Goal: Information Seeking & Learning: Learn about a topic

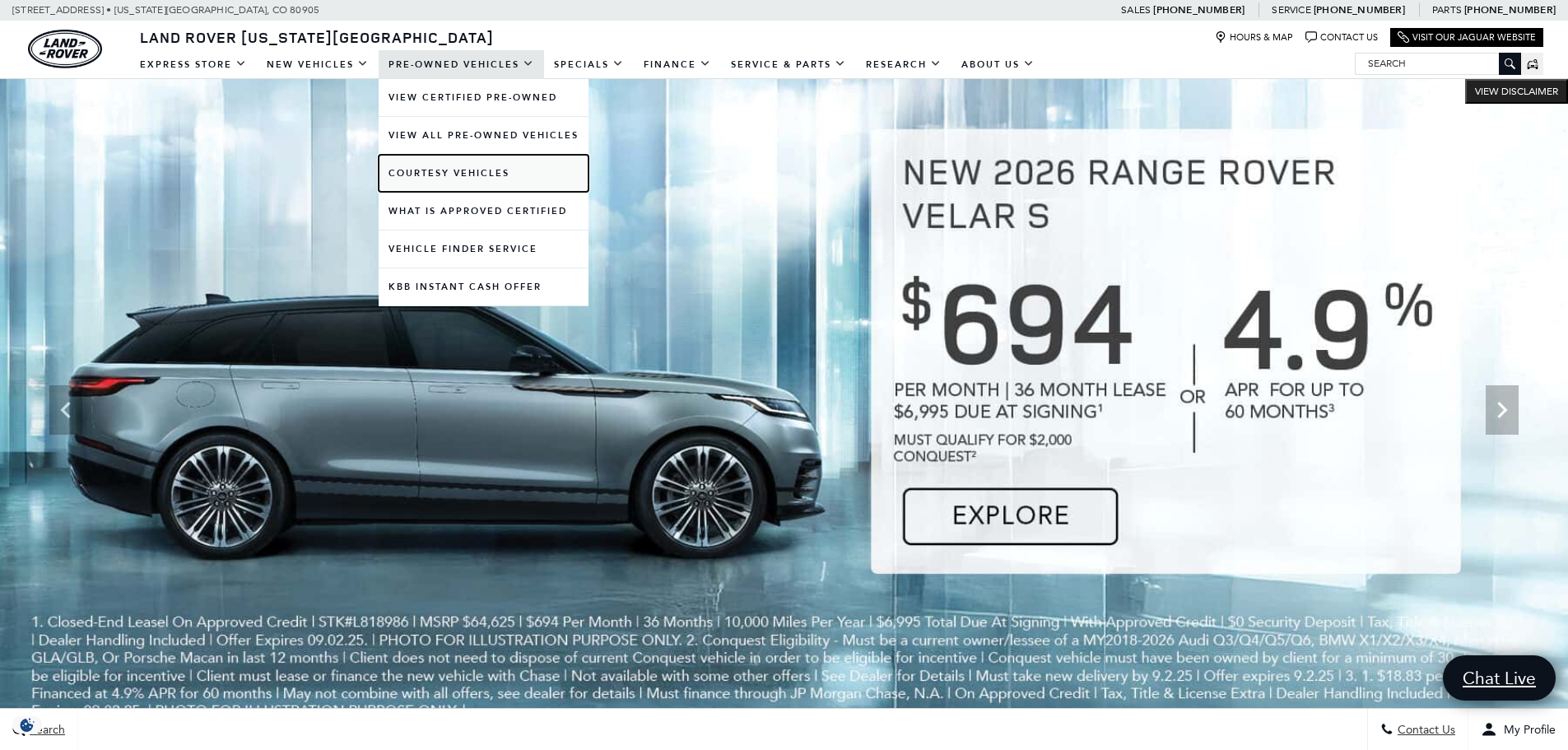
click at [485, 176] on link "Courtesy Vehicles" at bounding box center [483, 173] width 210 height 37
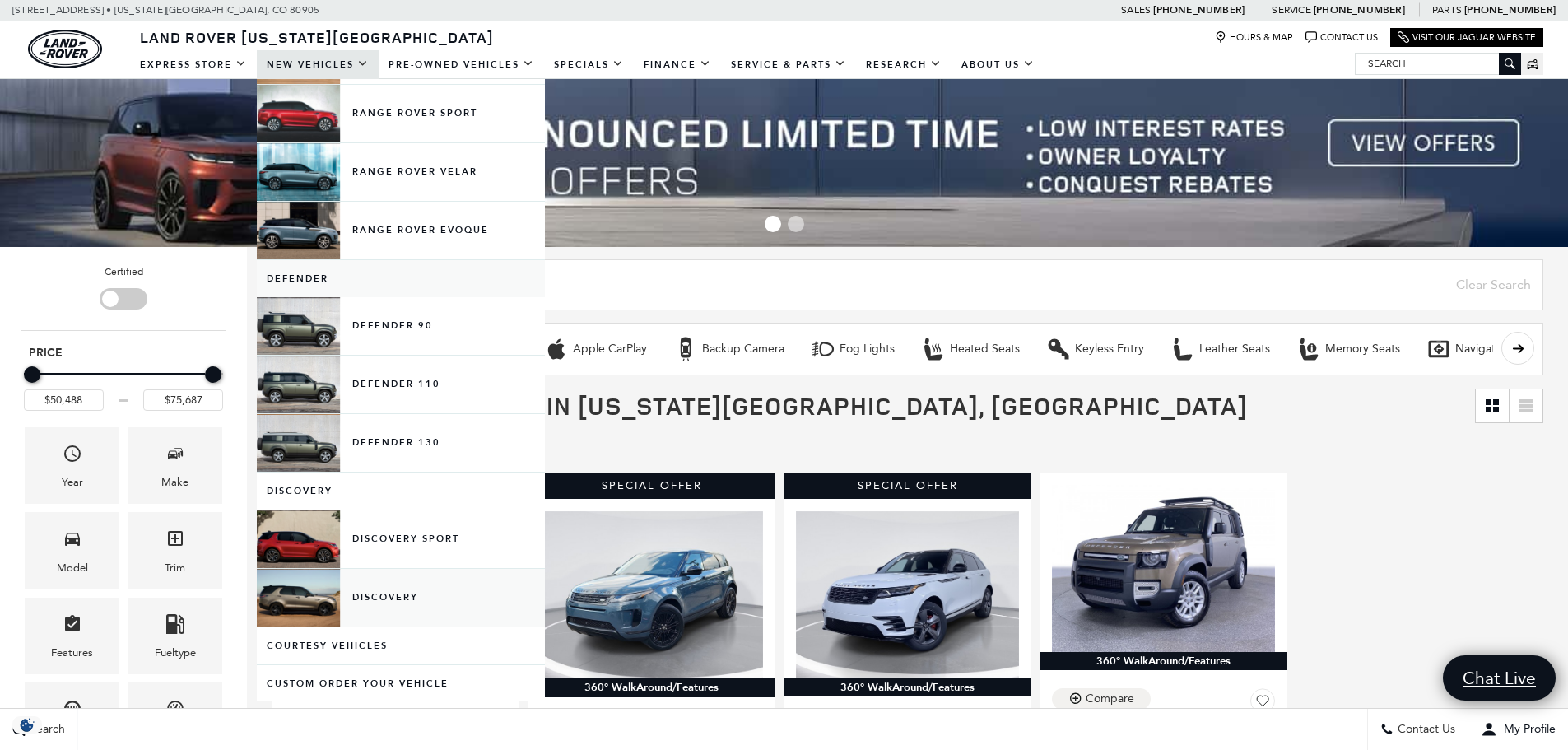
scroll to position [330, 0]
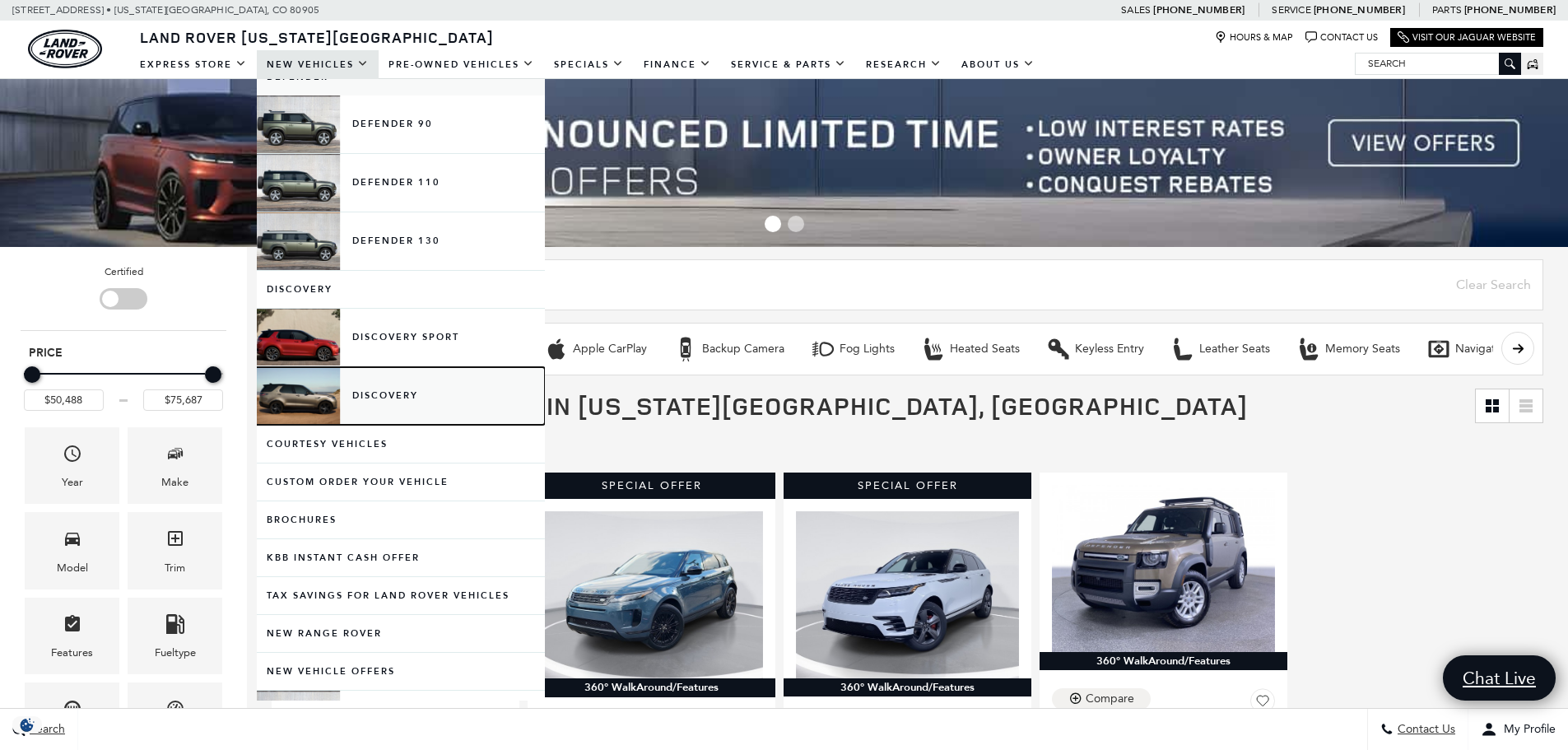
click at [406, 401] on link "Discovery" at bounding box center [401, 396] width 288 height 58
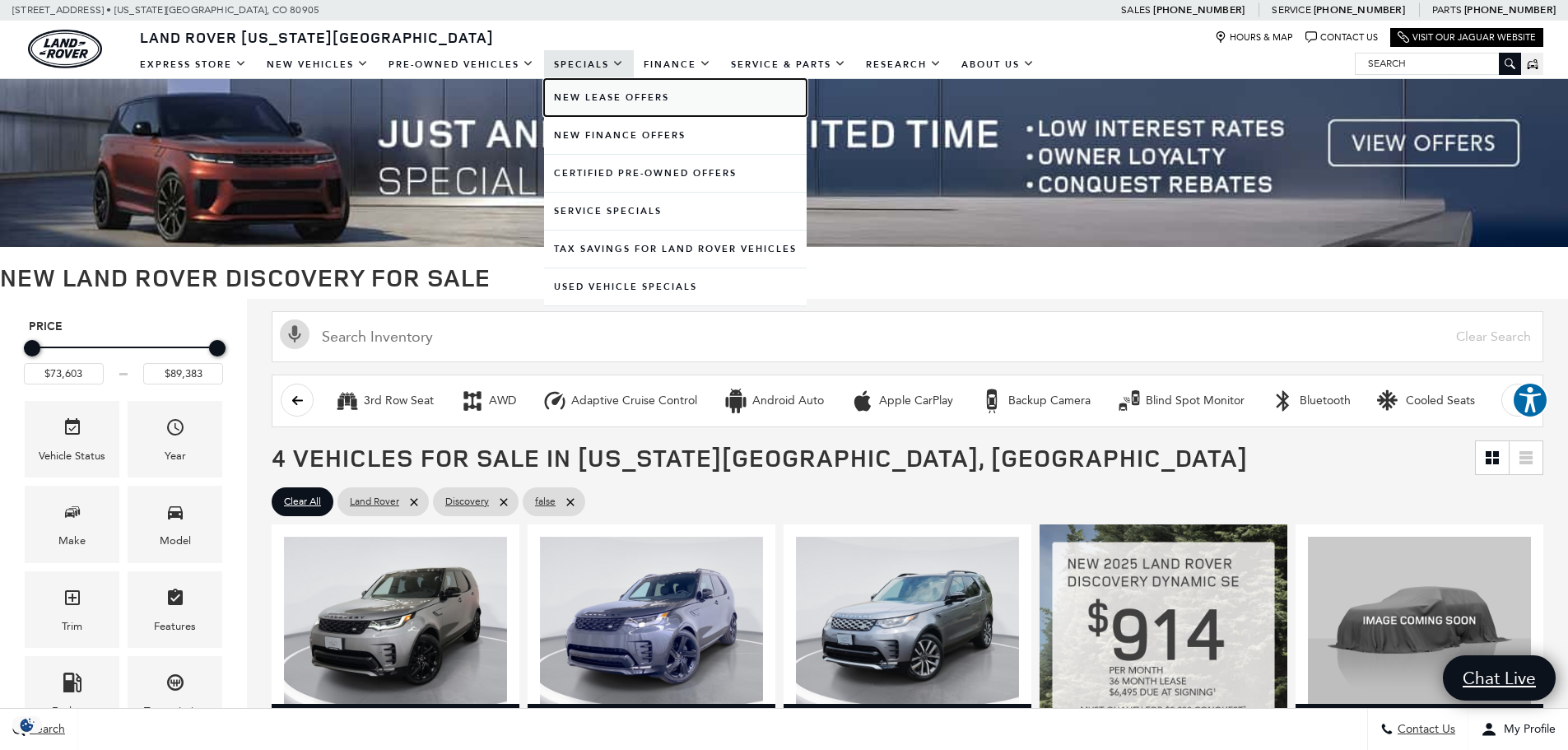
click at [608, 92] on link "New Lease Offers" at bounding box center [676, 97] width 263 height 37
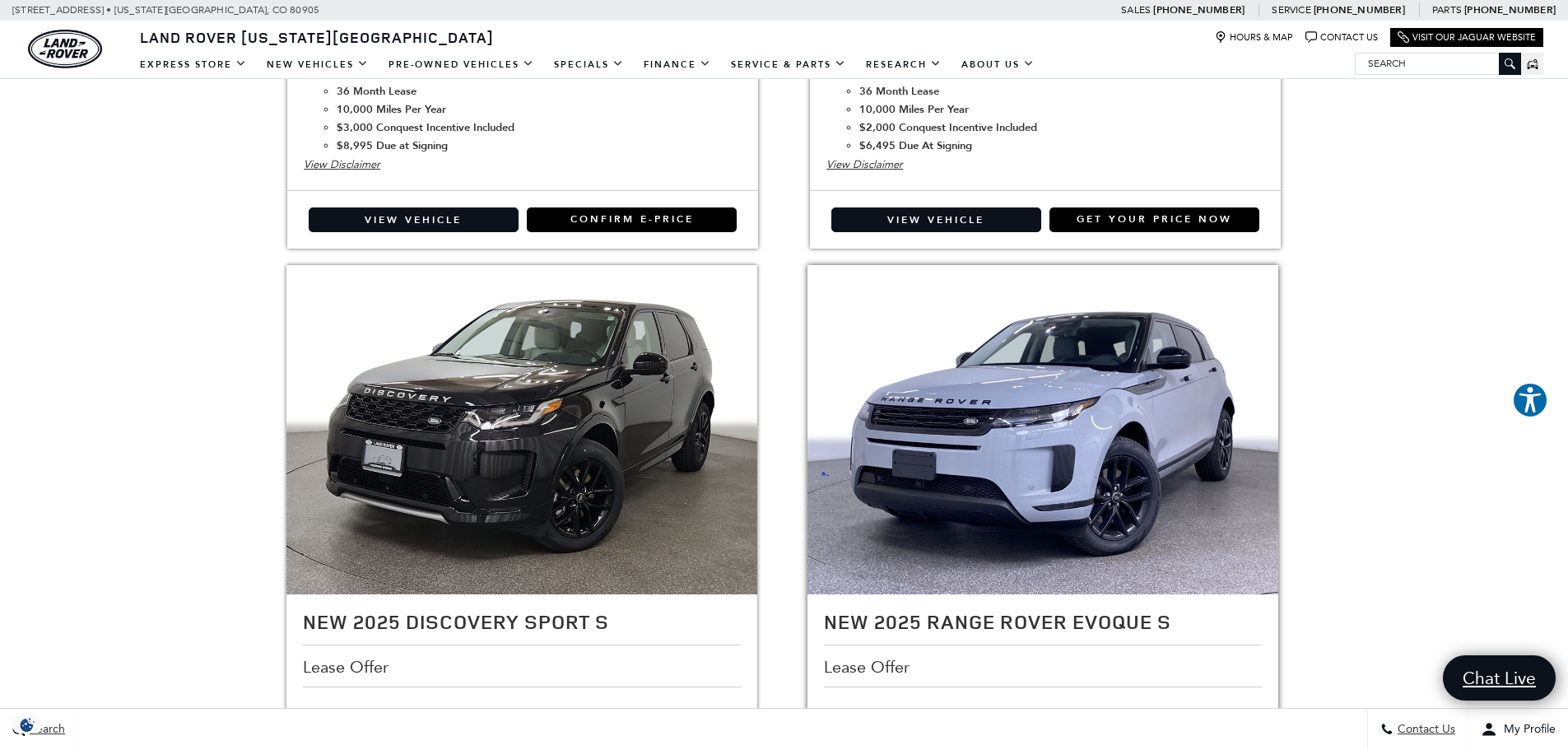
scroll to position [3212, 0]
